Goal: Task Accomplishment & Management: Manage account settings

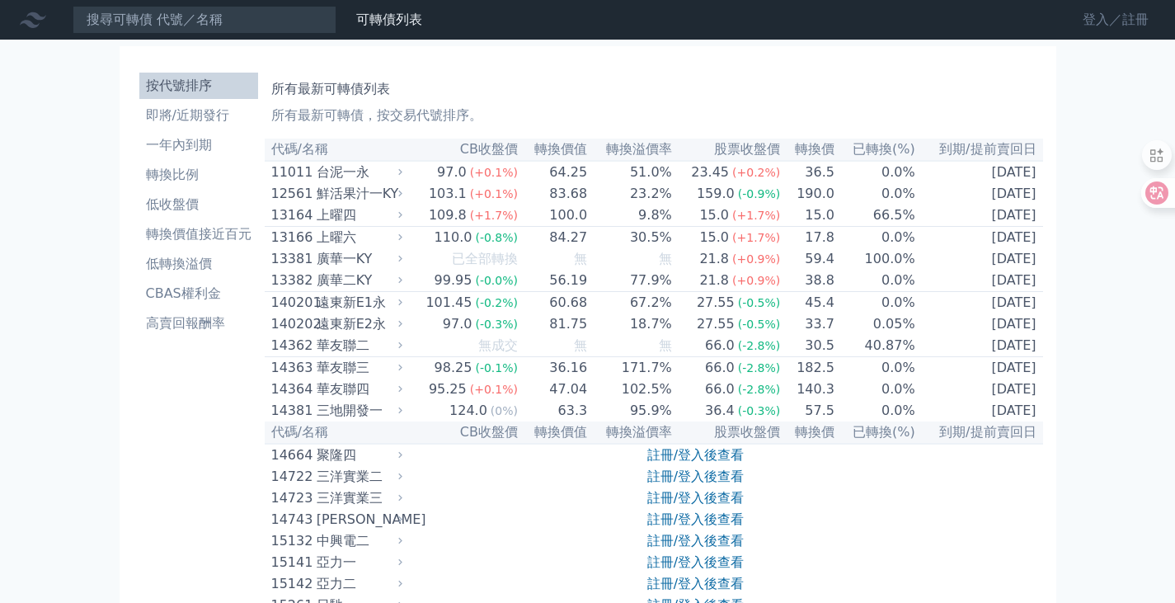
click at [1095, 21] on link "登入／註冊" at bounding box center [1116, 20] width 92 height 26
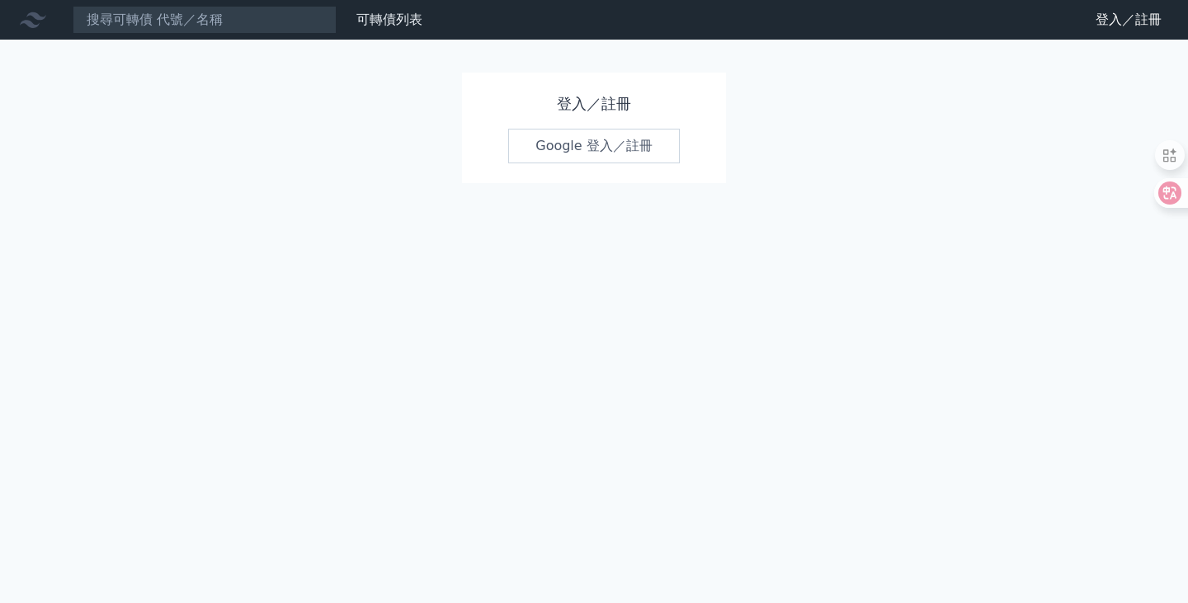
click at [600, 144] on link "Google 登入／註冊" at bounding box center [594, 146] width 172 height 35
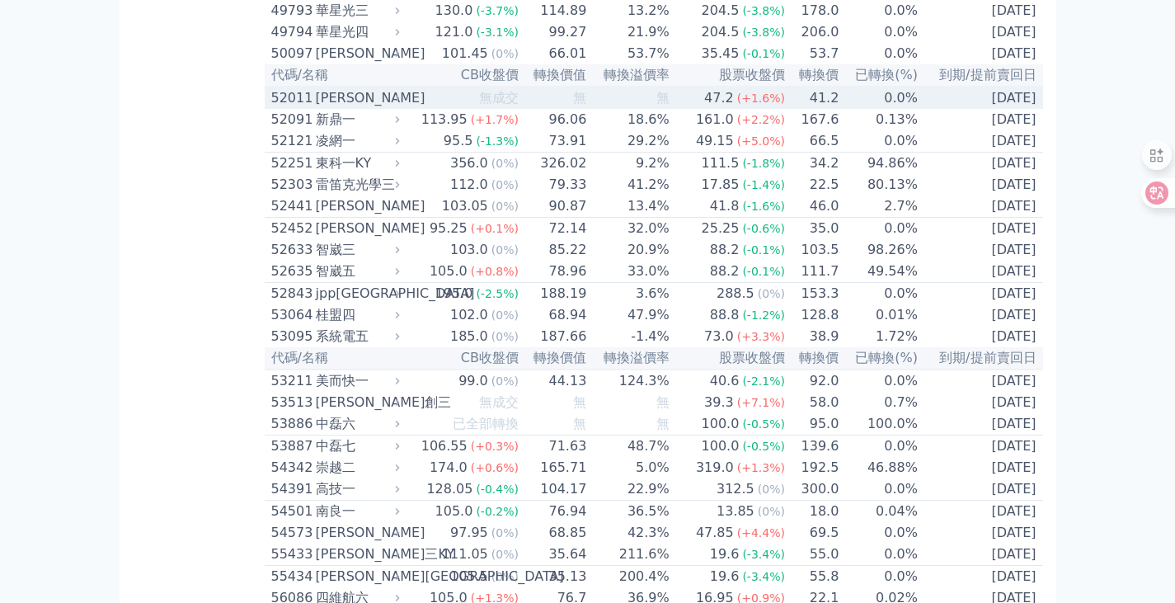
scroll to position [5032, 0]
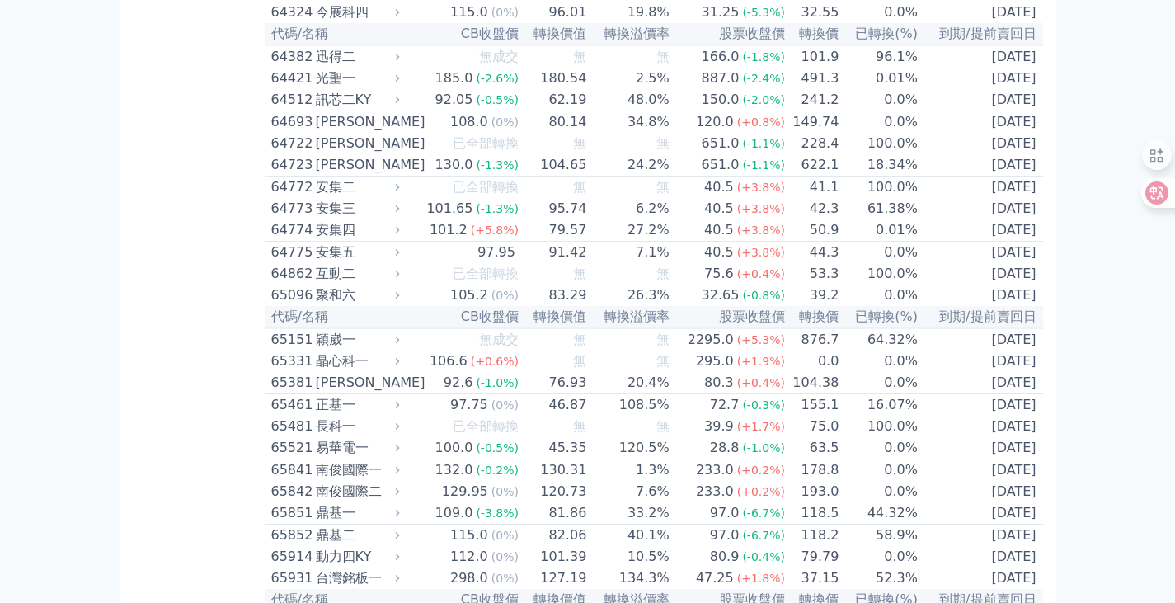
scroll to position [7657, 0]
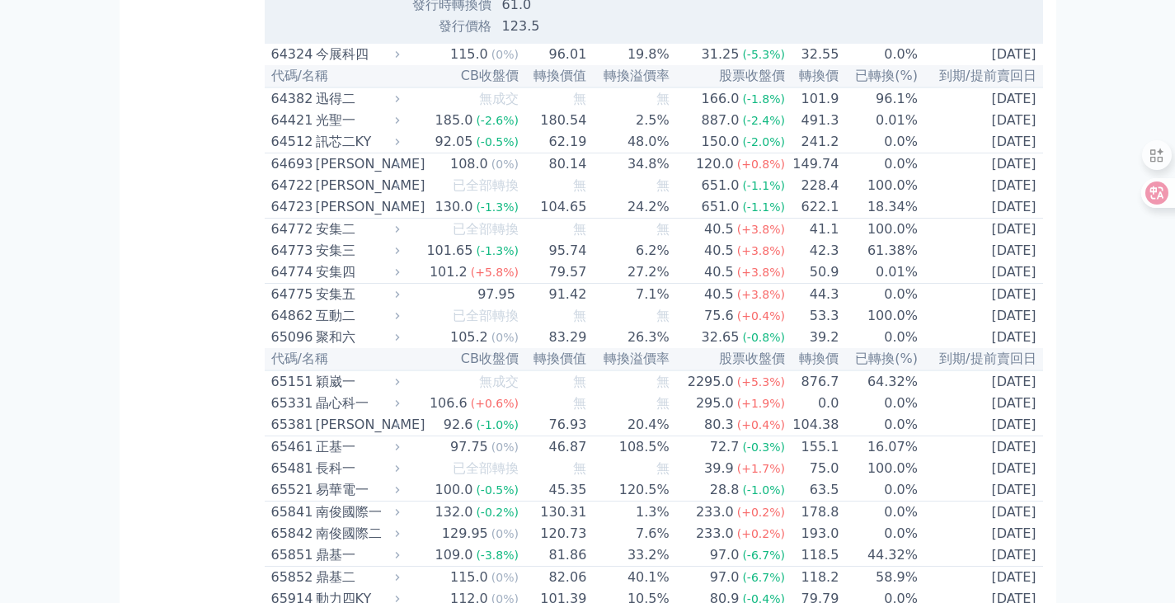
scroll to position [7788, 0]
